Goal: Entertainment & Leisure: Browse casually

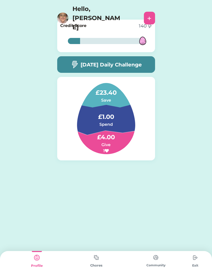
click at [99, 257] on img at bounding box center [96, 257] width 10 height 10
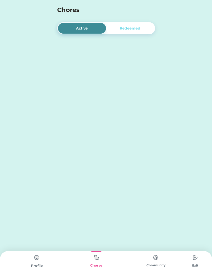
click at [101, 256] on img at bounding box center [96, 257] width 10 height 10
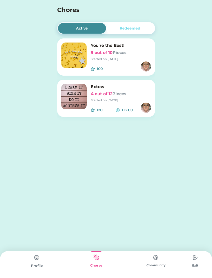
click at [138, 56] on div "You're the Best! 9 out of 10 Pieces Started on [DATE]" at bounding box center [121, 51] width 60 height 19
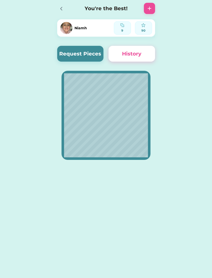
click at [95, 51] on button "Request Pieces" at bounding box center [80, 54] width 47 height 16
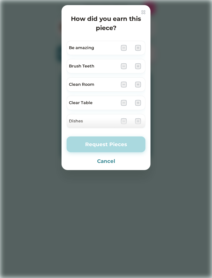
click at [139, 64] on img at bounding box center [138, 66] width 6 height 6
click at [139, 63] on img at bounding box center [138, 66] width 6 height 6
click at [138, 65] on img at bounding box center [138, 66] width 6 height 6
click at [138, 66] on img at bounding box center [138, 66] width 6 height 6
click at [137, 65] on img at bounding box center [138, 66] width 6 height 6
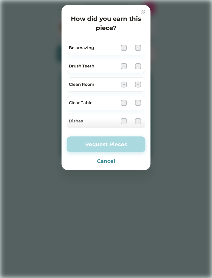
click at [139, 64] on img at bounding box center [138, 66] width 6 height 6
click at [144, 5] on div at bounding box center [106, 139] width 212 height 278
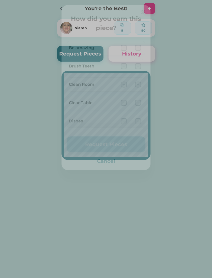
click at [146, 10] on div at bounding box center [149, 8] width 11 height 11
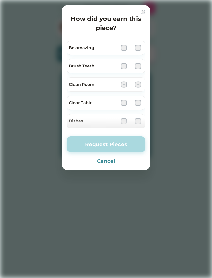
click at [143, 13] on img at bounding box center [143, 12] width 4 height 4
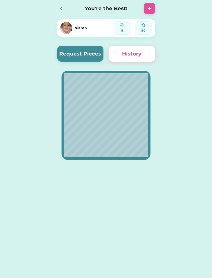
click at [8, 2] on div "Active Redeemed You're the Best! 9 out of 10 Pieces Started on [DATE] 100 £ Ext…" at bounding box center [106, 89] width 212 height 178
click at [64, 8] on icon at bounding box center [61, 9] width 6 height 6
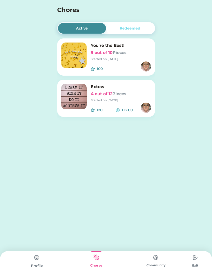
click at [128, 29] on div "Redeemed" at bounding box center [130, 28] width 21 height 5
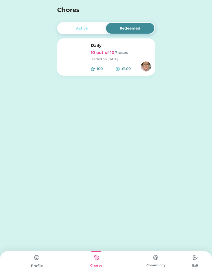
click at [73, 27] on div "Active" at bounding box center [82, 28] width 48 height 11
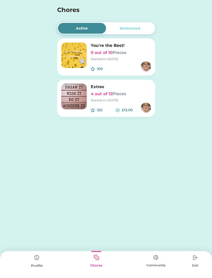
click at [43, 270] on div "Profile" at bounding box center [37, 264] width 60 height 27
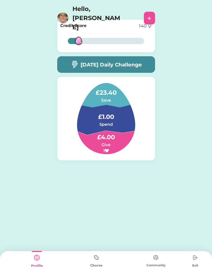
click at [148, 264] on div "Community" at bounding box center [156, 265] width 60 height 5
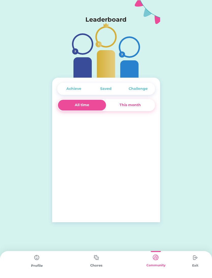
click at [149, 259] on div "Community" at bounding box center [156, 264] width 60 height 27
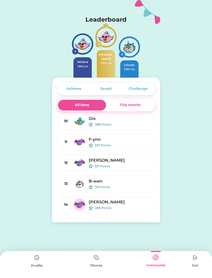
click at [121, 109] on div "This month" at bounding box center [130, 105] width 48 height 11
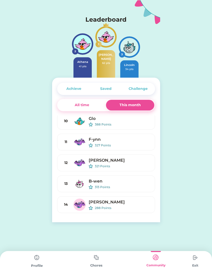
scroll to position [128, 0]
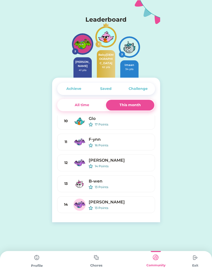
click at [100, 90] on div "Saved" at bounding box center [106, 88] width 32 height 11
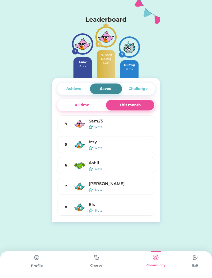
click at [71, 86] on div "Achieve" at bounding box center [73, 88] width 15 height 5
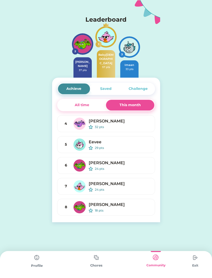
scroll to position [0, 0]
click at [77, 107] on div "All time" at bounding box center [82, 104] width 14 height 5
